Goal: Transaction & Acquisition: Purchase product/service

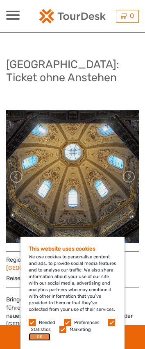
click at [36, 335] on button "OK" at bounding box center [40, 337] width 22 height 8
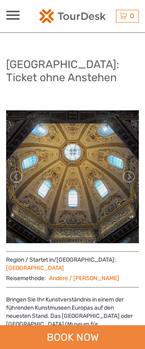
click at [80, 340] on div "BOOK NOW" at bounding box center [72, 337] width 145 height 24
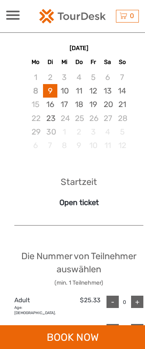
scroll to position [607, 0]
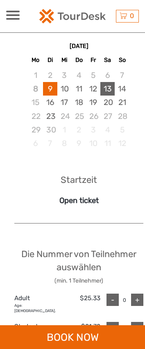
drag, startPoint x: 98, startPoint y: 93, endPoint x: 108, endPoint y: 93, distance: 9.8
click at [98, 93] on div "12" at bounding box center [93, 89] width 14 height 14
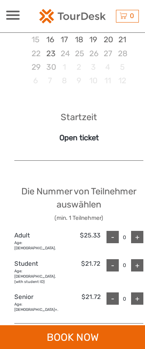
scroll to position [689, 0]
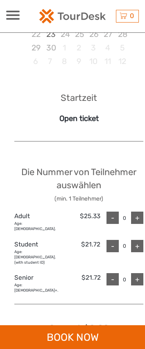
drag, startPoint x: 140, startPoint y: 221, endPoint x: 151, endPoint y: 221, distance: 11.1
click at [140, 221] on div "+" at bounding box center [137, 218] width 12 height 12
type input "1"
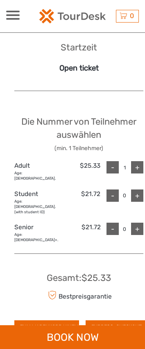
scroll to position [894, 0]
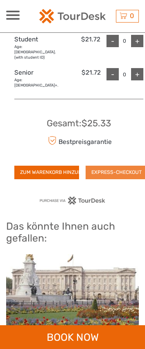
click at [114, 166] on button "EXPRESS-CHECKOUT" at bounding box center [117, 172] width 62 height 13
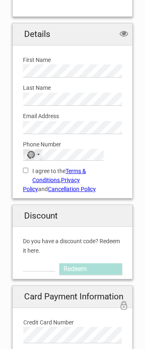
click at [36, 153] on div "No country selected" at bounding box center [32, 154] width 19 height 11
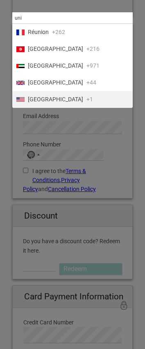
type input "uni"
click at [52, 98] on span "United States" at bounding box center [55, 99] width 55 height 9
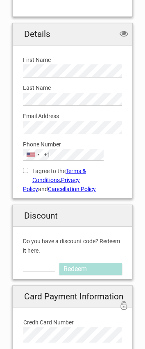
click at [43, 168] on label "I agree to the Terms & Conditions , Privacy Policy and Cancellation Policy" at bounding box center [72, 179] width 99 height 27
click at [28, 168] on input "I agree to the Terms & Conditions , Privacy Policy and Cancellation Policy" at bounding box center [25, 170] width 5 height 5
checkbox input "true"
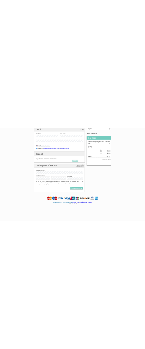
scroll to position [76, 0]
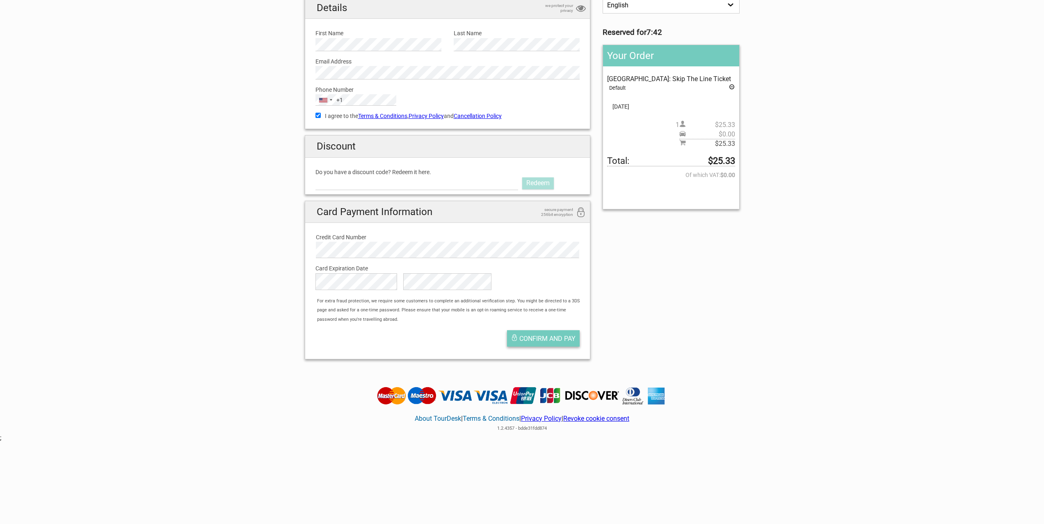
click at [145, 342] on span "Confirm and pay" at bounding box center [547, 339] width 56 height 8
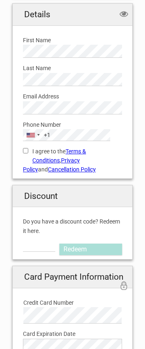
scroll to position [328, 0]
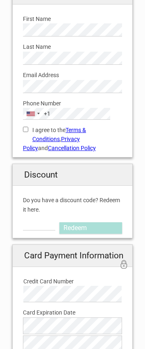
click at [29, 131] on label "I agree to the Terms & Conditions , Privacy Policy and Cancellation Policy" at bounding box center [72, 138] width 99 height 27
click at [28, 131] on input "I agree to the Terms & Conditions , Privacy Policy and Cancellation Policy" at bounding box center [25, 129] width 5 height 5
checkbox input "true"
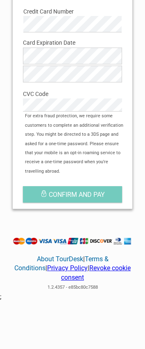
scroll to position [532, 0]
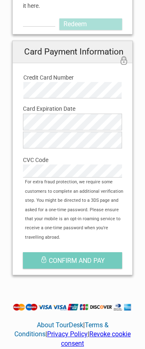
click at [82, 80] on label "Credit Card Number" at bounding box center [72, 77] width 98 height 9
click at [124, 103] on div "Card Expiration Date Card Expiration Month is required The Card Expiration Year…" at bounding box center [73, 137] width 112 height 79
click at [95, 252] on button "Confirm and pay" at bounding box center [72, 260] width 99 height 16
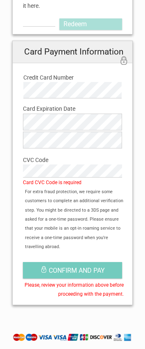
type button "Confirm and pay"
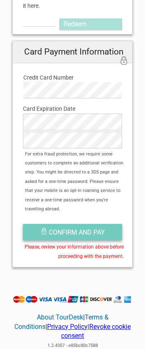
click at [75, 228] on span "Confirm and pay" at bounding box center [77, 232] width 56 height 8
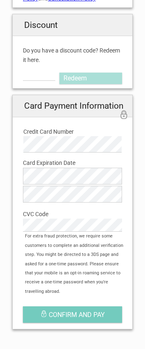
scroll to position [369, 0]
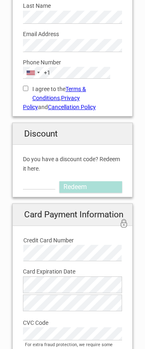
click at [40, 85] on label "I agree to the Terms & Conditions , Privacy Policy and Cancellation Policy" at bounding box center [72, 97] width 99 height 27
click at [28, 86] on input "I agree to the Terms & Conditions , Privacy Policy and Cancellation Policy" at bounding box center [25, 88] width 5 height 5
checkbox input "true"
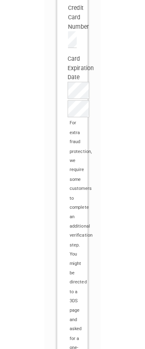
scroll to position [574, 0]
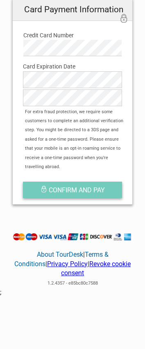
click at [88, 182] on button "Confirm and pay" at bounding box center [72, 190] width 99 height 16
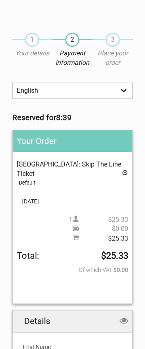
drag, startPoint x: 124, startPoint y: 161, endPoint x: 151, endPoint y: 155, distance: 27.3
click at [121, 161] on span "[GEOGRAPHIC_DATA]: Skip The Line Ticket" at bounding box center [69, 168] width 105 height 17
